Goal: Information Seeking & Learning: Learn about a topic

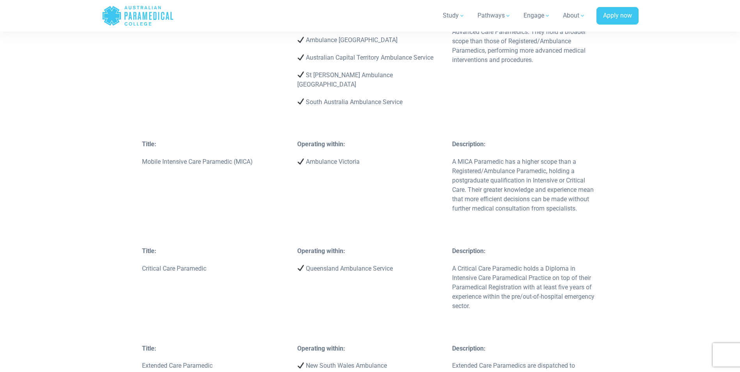
scroll to position [2223, 0]
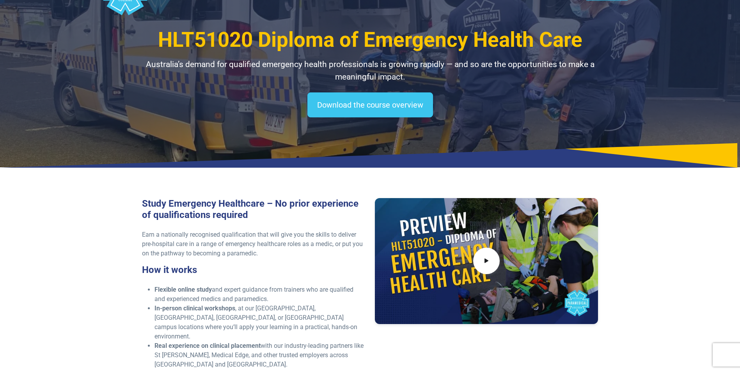
scroll to position [39, 0]
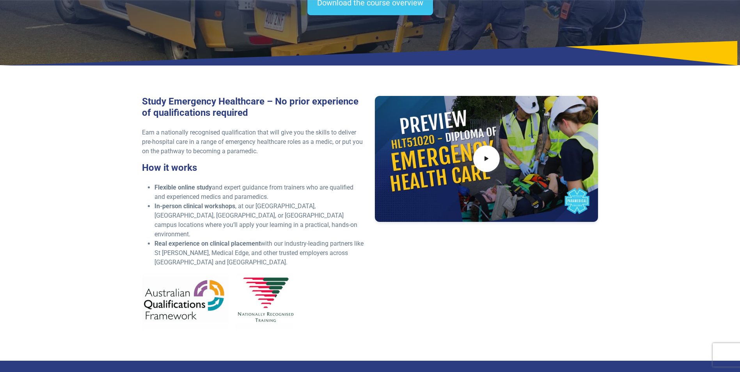
scroll to position [273, 0]
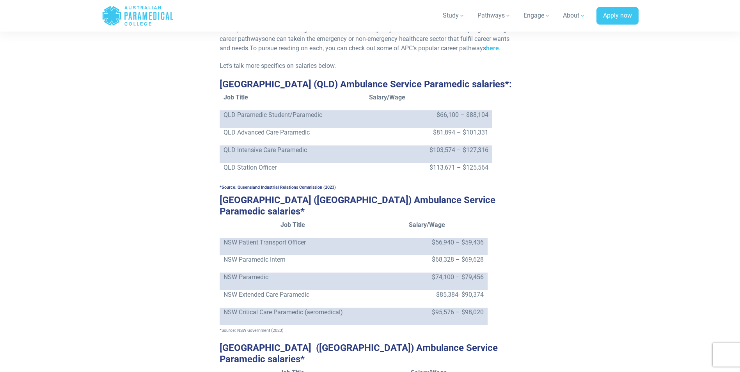
scroll to position [819, 0]
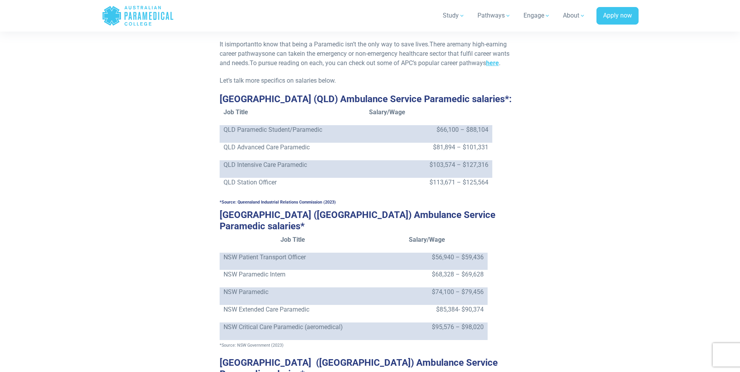
click at [282, 143] on p "QLD Advanced Care Paramedic" at bounding box center [292, 147] width 138 height 9
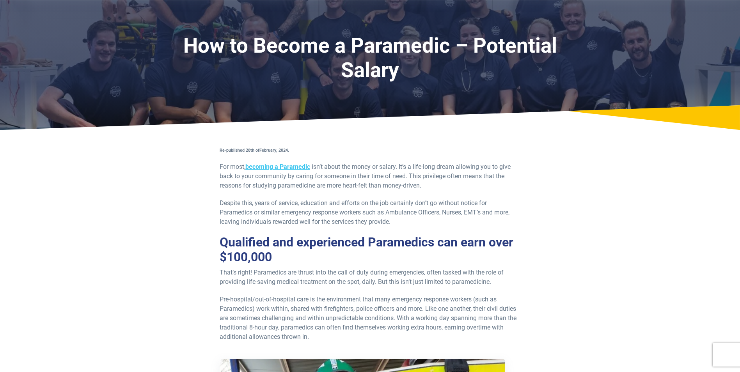
scroll to position [0, 0]
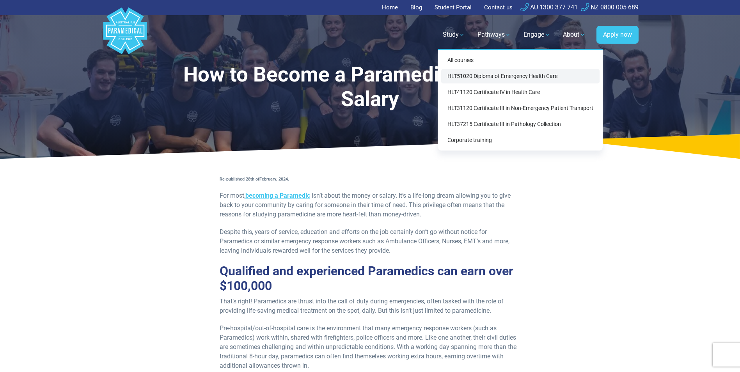
click at [483, 76] on link "HLT51020 Diploma of Emergency Health Care" at bounding box center [520, 76] width 158 height 14
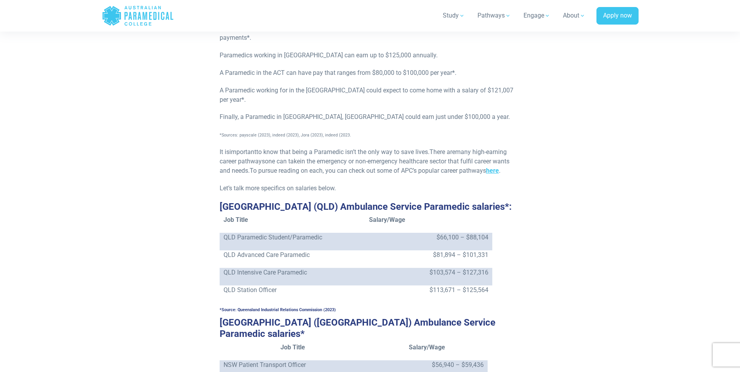
scroll to position [780, 0]
